Goal: Task Accomplishment & Management: Complete application form

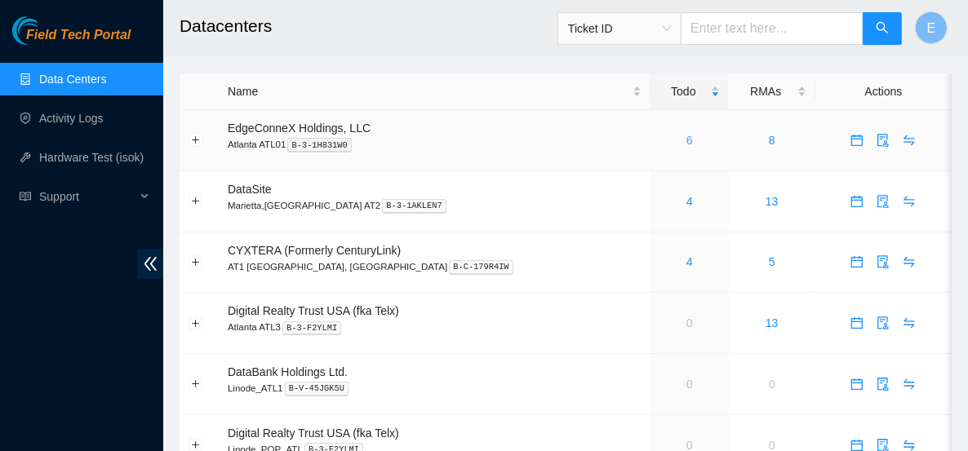
click at [686, 140] on link "6" at bounding box center [689, 140] width 7 height 13
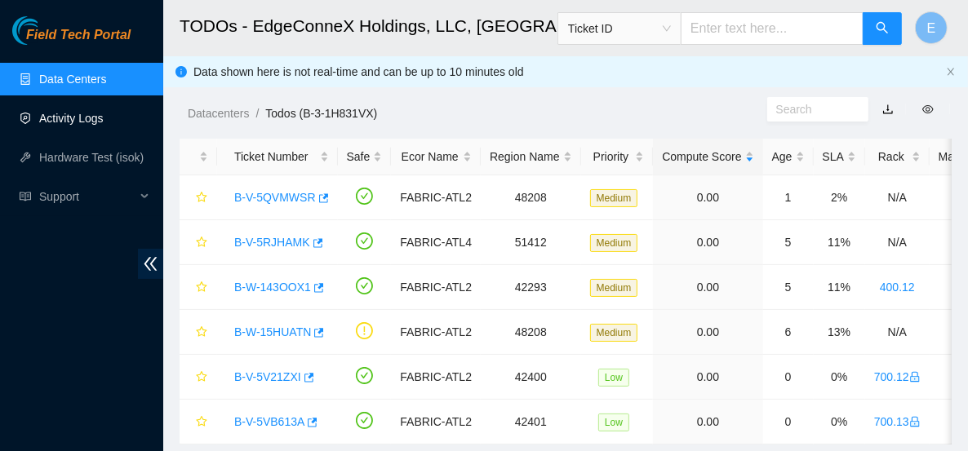
click at [104, 112] on link "Activity Logs" at bounding box center [71, 118] width 64 height 13
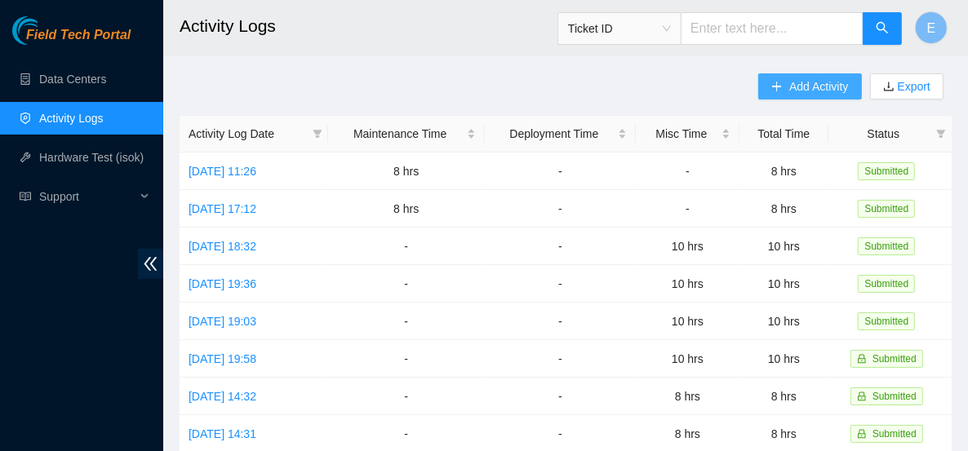
click at [783, 92] on button "Add Activity" at bounding box center [809, 86] width 103 height 26
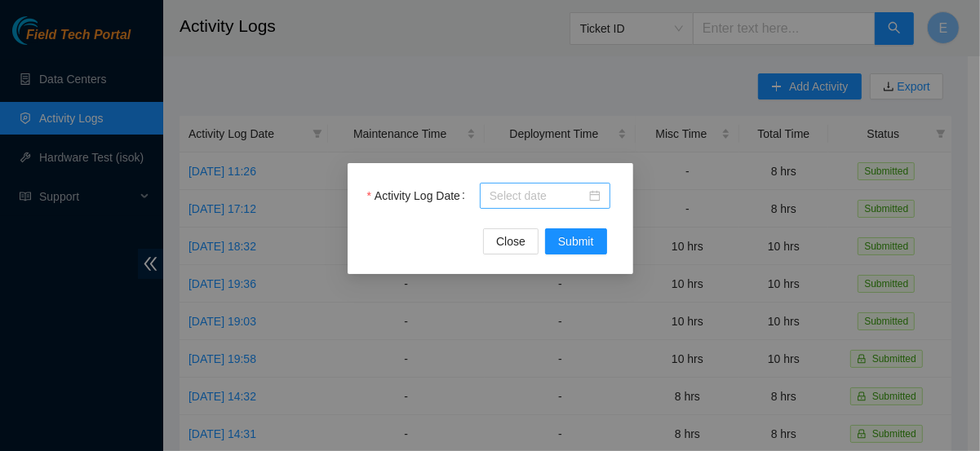
click at [501, 200] on body "Field Tech Portal Data Centers Activity Logs Hardware Test (isok) Support Activ…" at bounding box center [484, 225] width 968 height 451
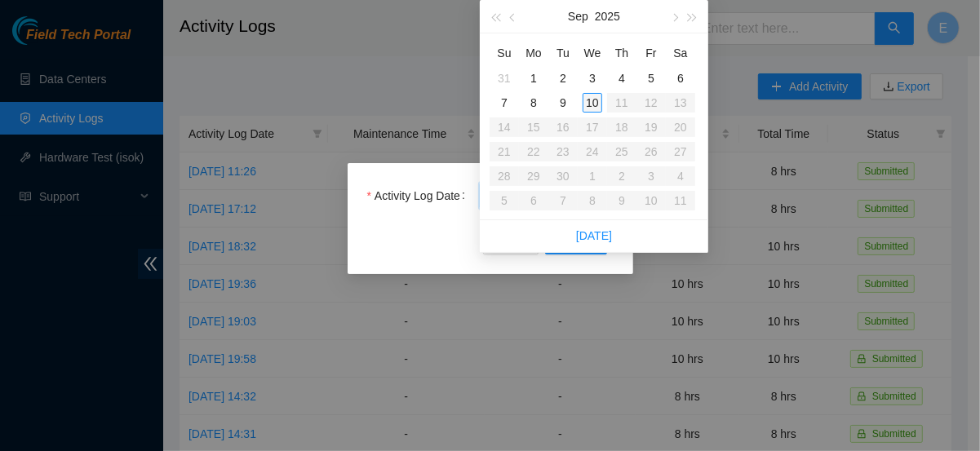
type input "[DATE]"
click at [592, 101] on div "10" at bounding box center [593, 103] width 20 height 20
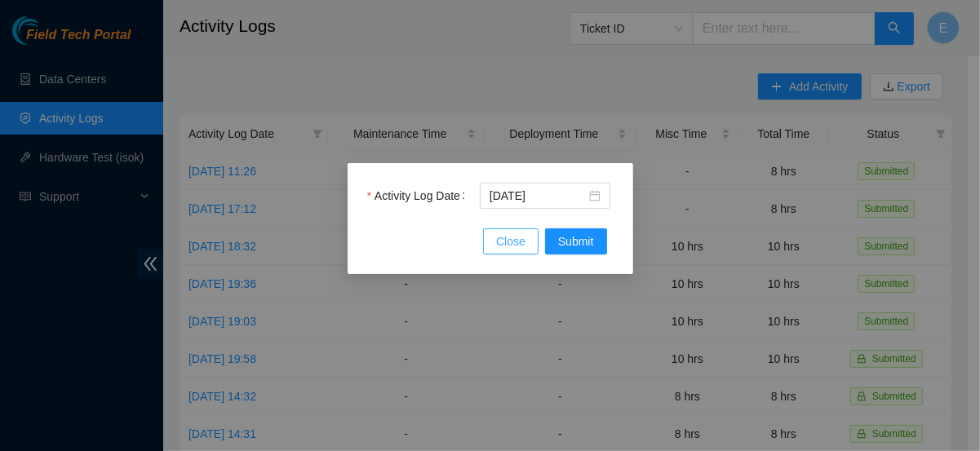
click at [519, 241] on span "Close" at bounding box center [510, 242] width 29 height 18
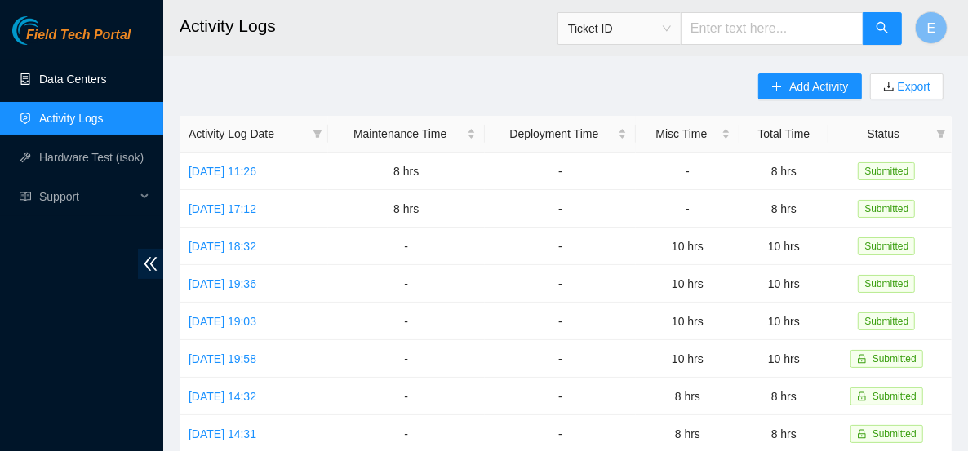
click at [106, 81] on link "Data Centers" at bounding box center [72, 79] width 67 height 13
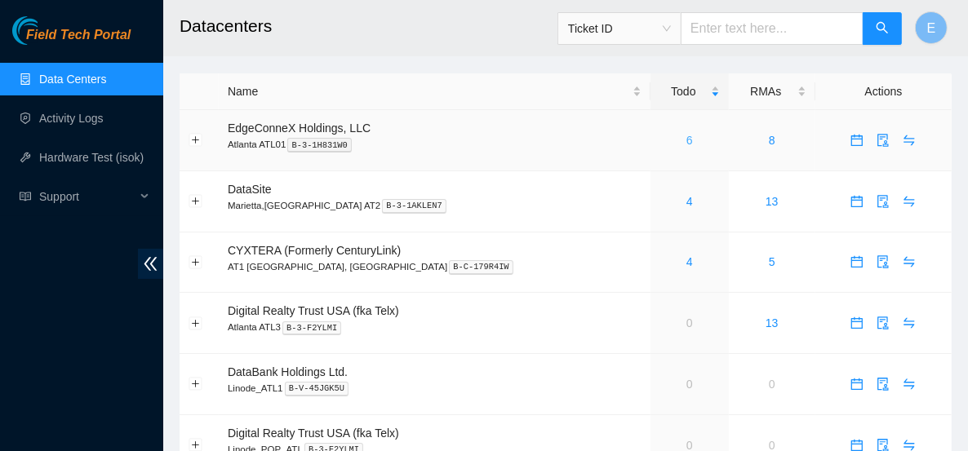
click at [686, 144] on link "6" at bounding box center [689, 140] width 7 height 13
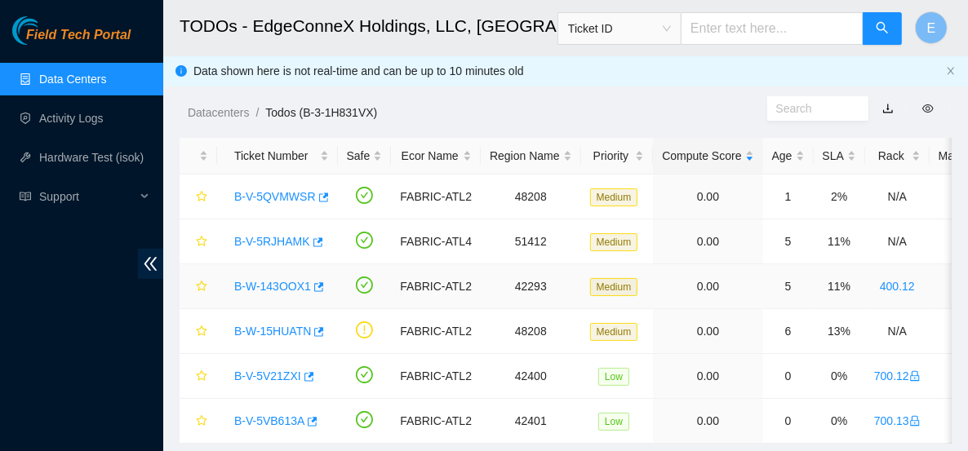
scroll to position [1, 0]
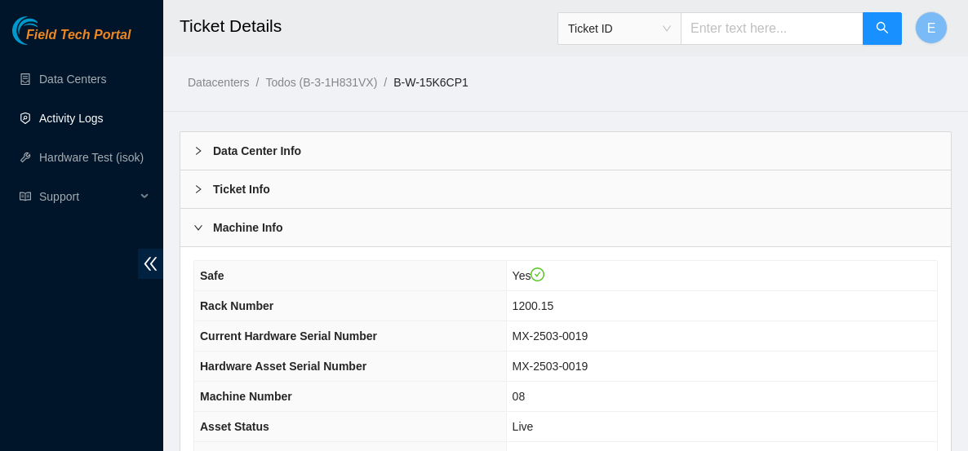
scroll to position [263, 0]
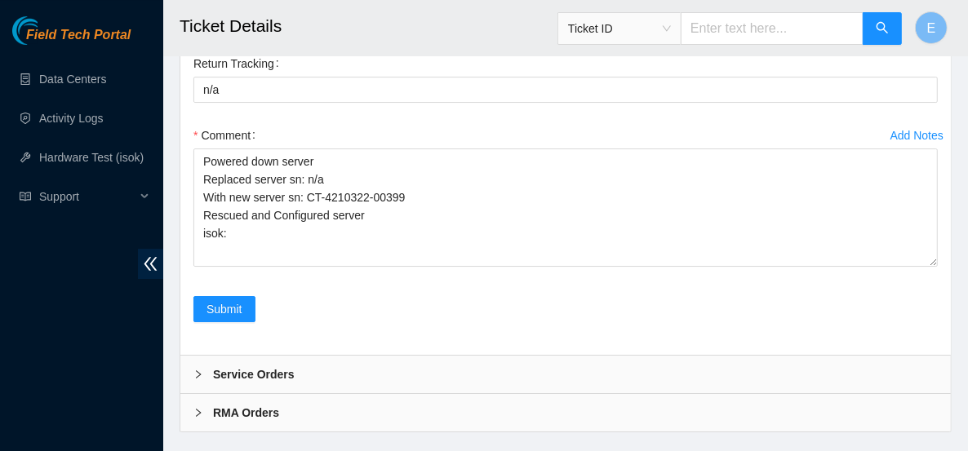
scroll to position [3477, 0]
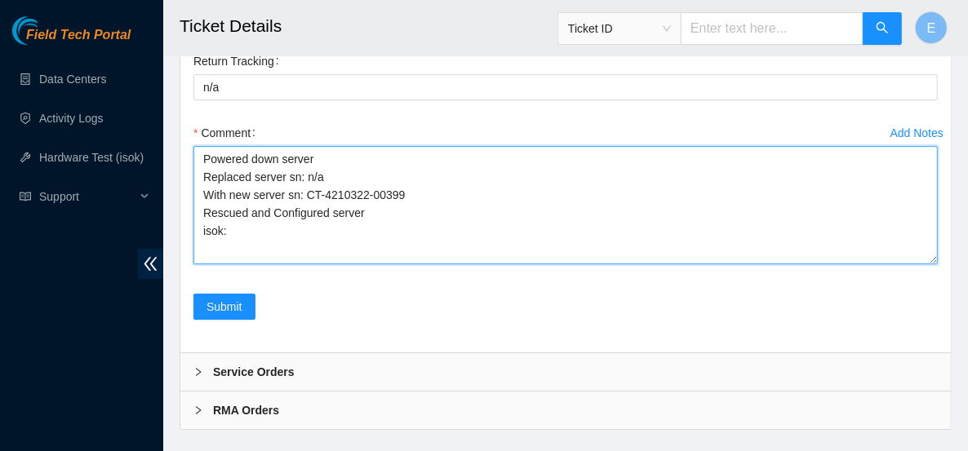
click at [339, 264] on textarea "Powered down server Replaced server sn: n/a With new server sn: CT-4210322-0039…" at bounding box center [565, 205] width 744 height 118
click at [317, 264] on textarea "Powered down server Replaced server sn: n/a With new server sn: CT-4210322-0039…" at bounding box center [565, 205] width 744 height 118
